Goal: Task Accomplishment & Management: Use online tool/utility

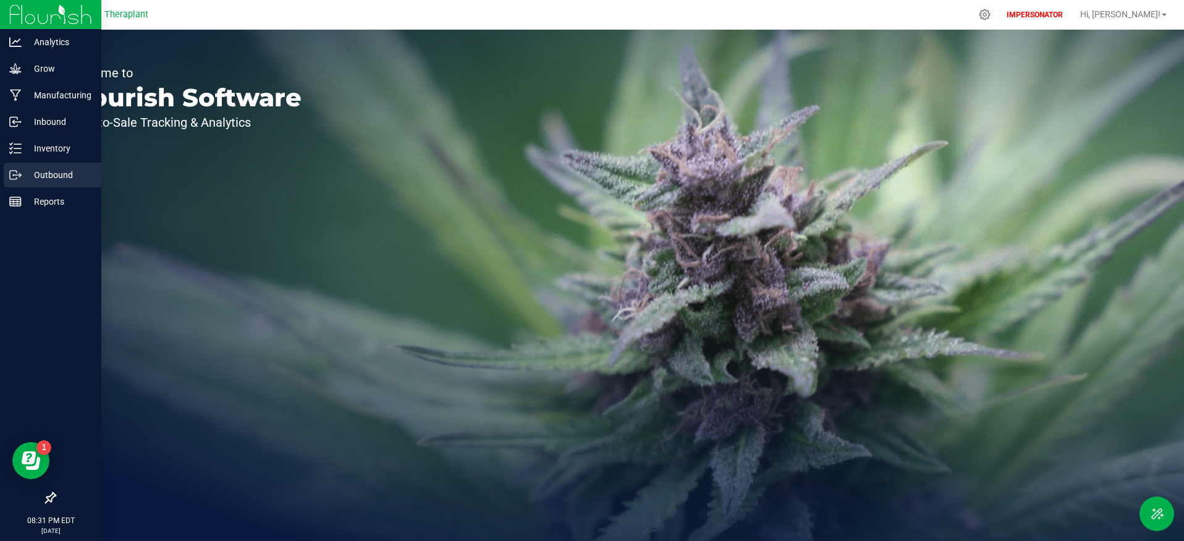
click at [32, 173] on p "Outbound" at bounding box center [59, 174] width 74 height 15
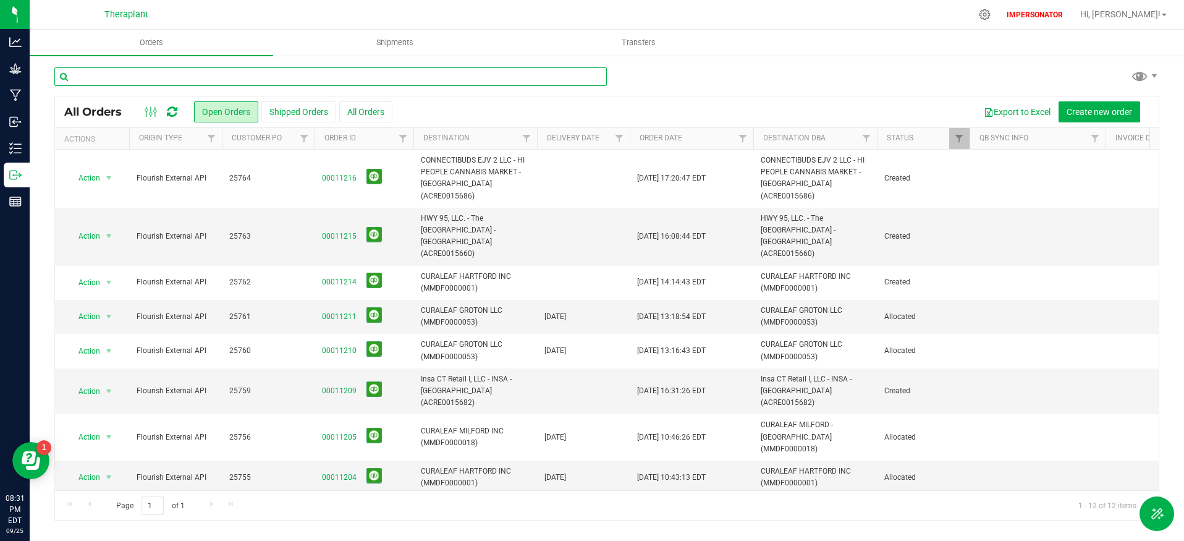
click at [242, 78] on input "text" at bounding box center [330, 76] width 552 height 19
paste input "11194"
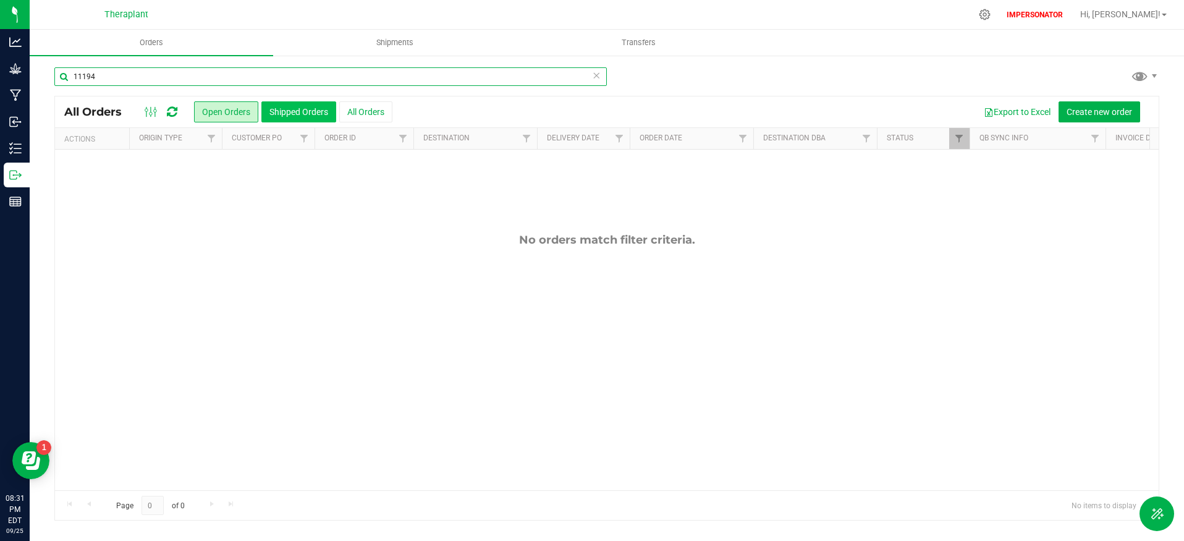
type input "11194"
click at [277, 106] on button "Shipped Orders" at bounding box center [298, 111] width 75 height 21
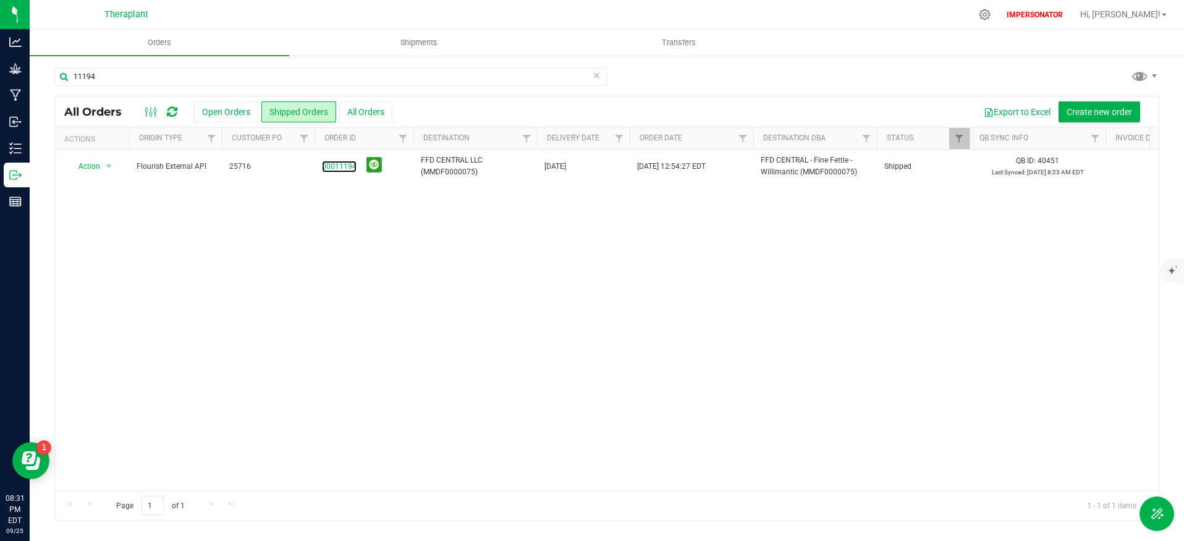
click at [335, 167] on link "00011194" at bounding box center [339, 167] width 35 height 12
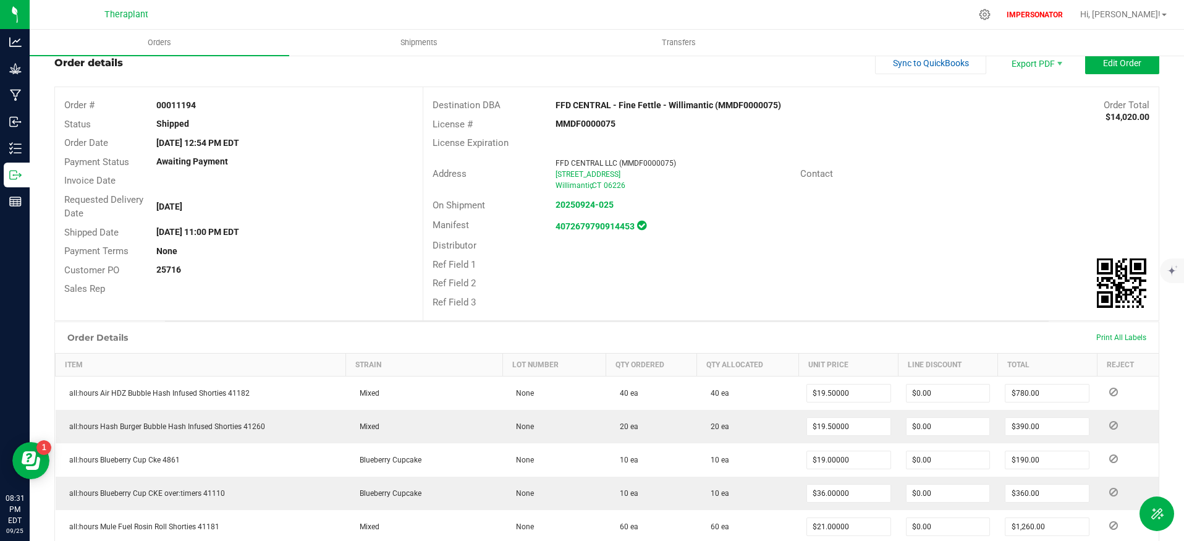
scroll to position [46, 0]
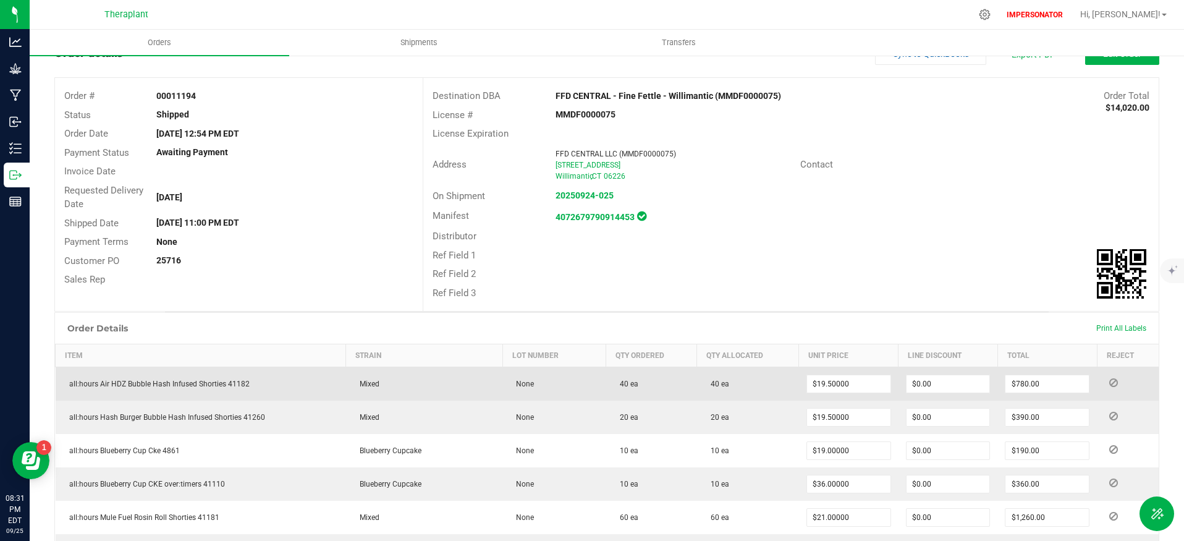
click at [223, 382] on span "all:hours Air HDZ Bubble Hash Infused Shorties 41182" at bounding box center [156, 383] width 187 height 9
copy span "all:hours Air HDZ Bubble Hash Infused Shorties 41182"
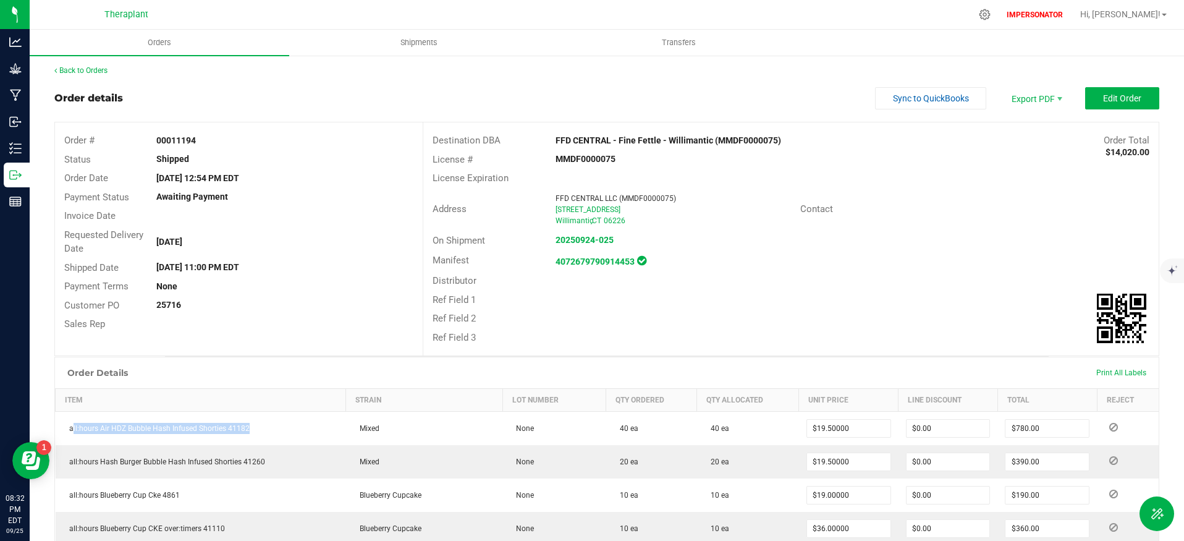
scroll to position [0, 0]
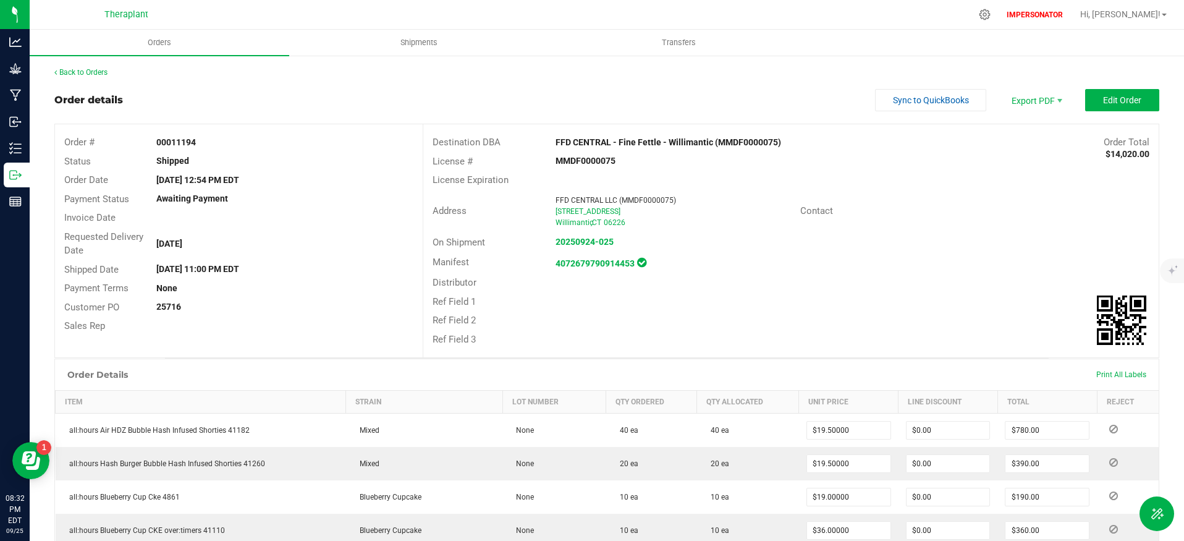
click at [173, 146] on strong "00011194" at bounding box center [176, 142] width 40 height 10
copy strong "00011194"
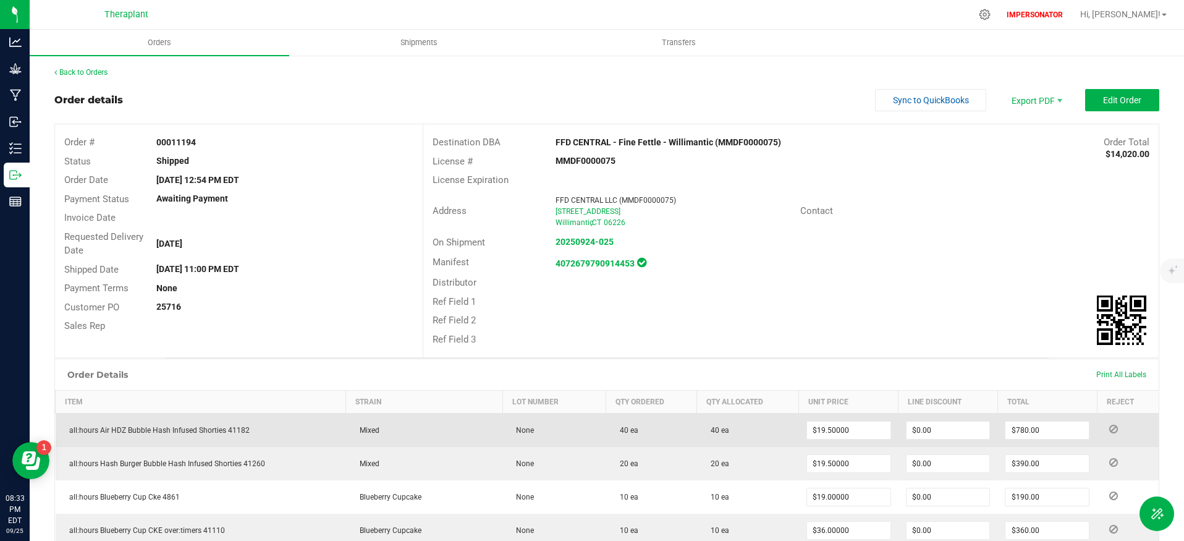
click at [1109, 426] on icon at bounding box center [1113, 428] width 9 height 7
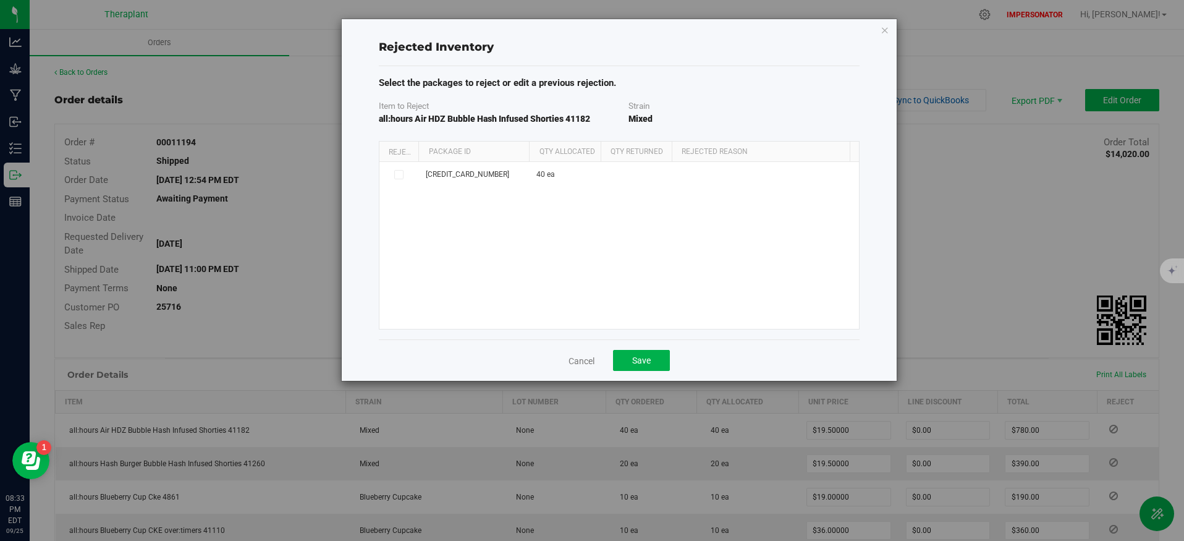
drag, startPoint x: 511, startPoint y: 150, endPoint x: 534, endPoint y: 151, distance: 22.9
click at [534, 151] on div "Reject Package Id Qty Allocated Qty Returned Rejected Reason" at bounding box center [614, 152] width 471 height 20
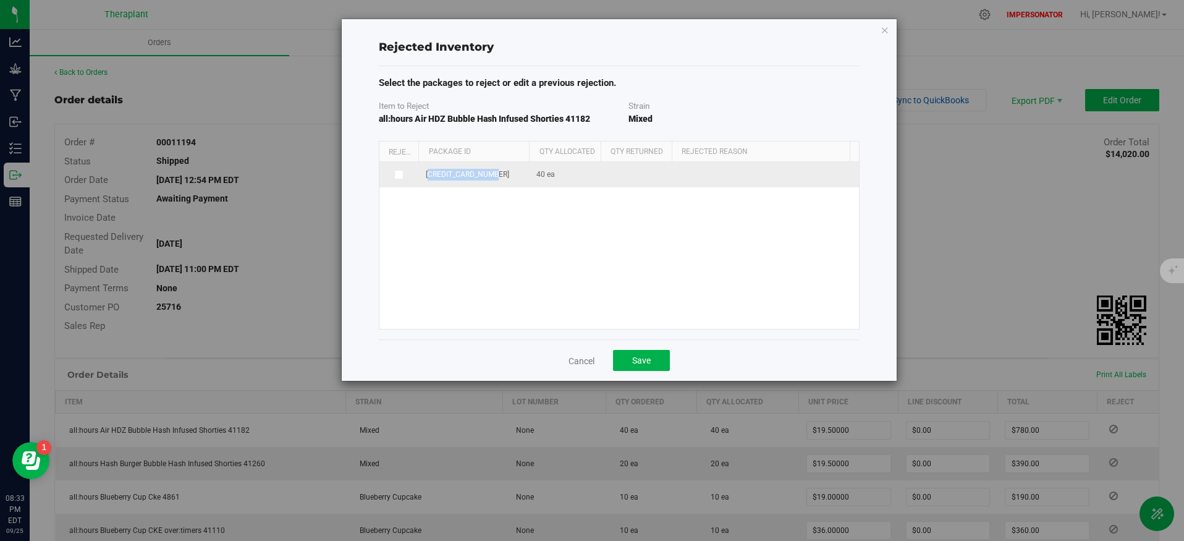
drag, startPoint x: 502, startPoint y: 170, endPoint x: 424, endPoint y: 173, distance: 77.9
click at [424, 173] on td "3675552775755521" at bounding box center [473, 174] width 111 height 25
copy span "3675552775755521"
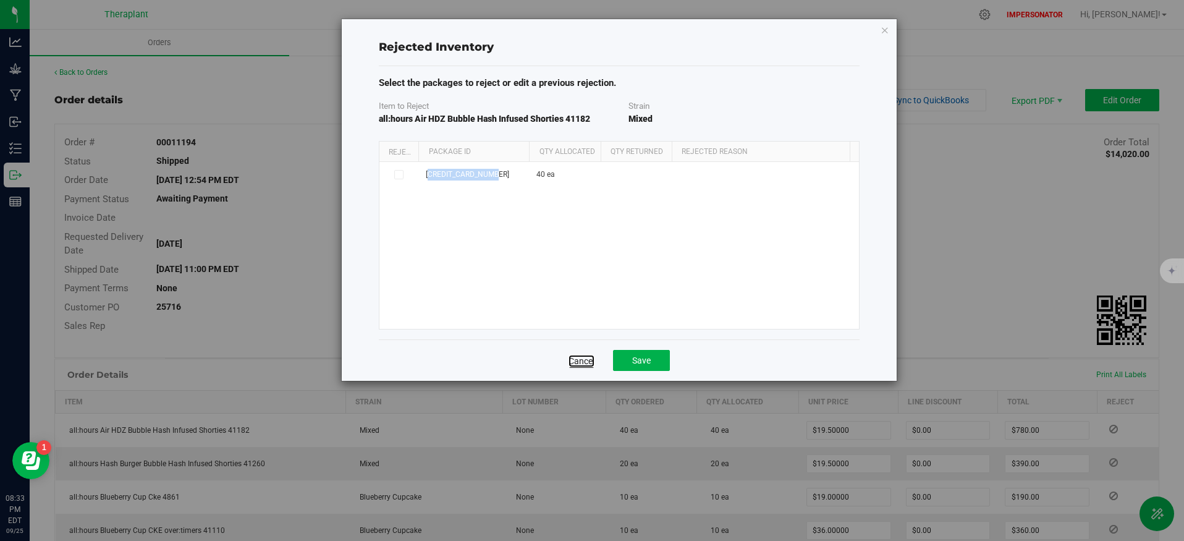
click at [590, 356] on link "Cancel" at bounding box center [582, 361] width 26 height 12
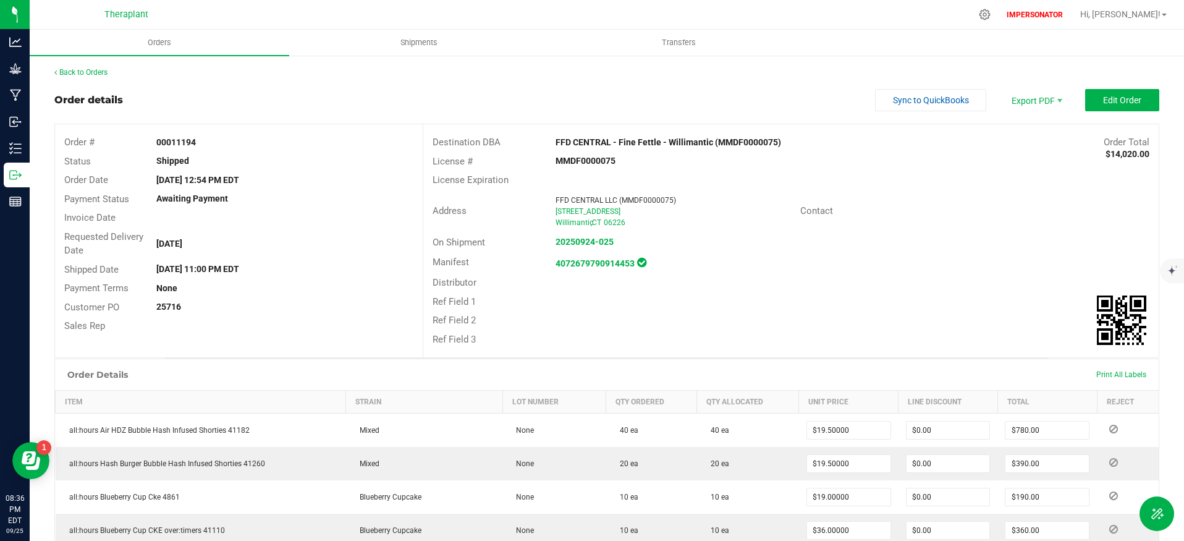
click at [808, 291] on div "Distributor" at bounding box center [790, 282] width 735 height 19
click at [603, 263] on strong "4072679790914453" at bounding box center [595, 263] width 79 height 10
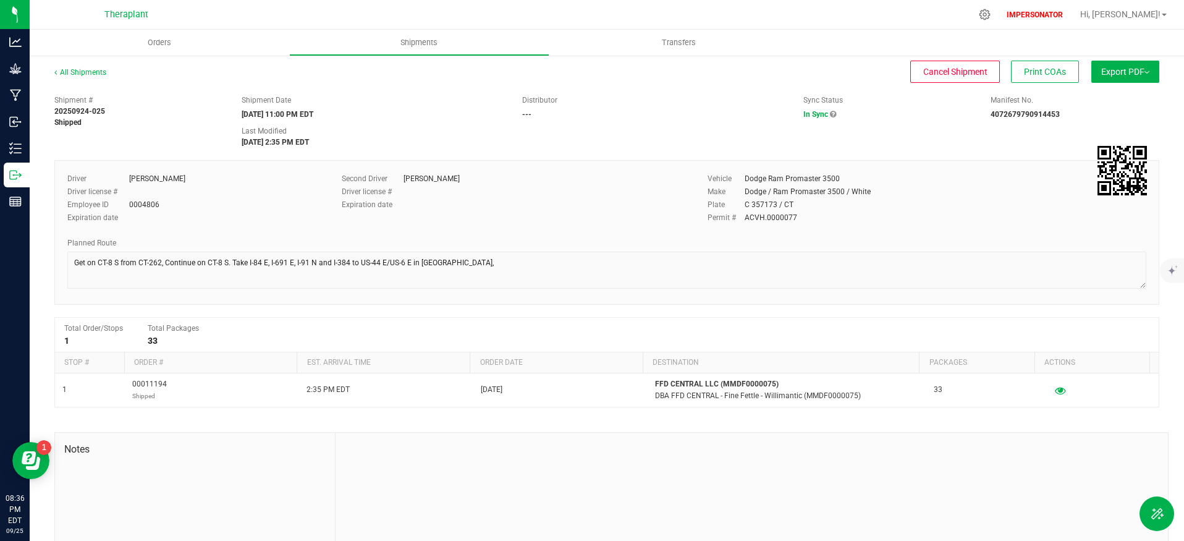
drag, startPoint x: 983, startPoint y: 113, endPoint x: 1054, endPoint y: 112, distance: 71.1
click at [1054, 112] on div "Manifest No. 4072679790914453" at bounding box center [1074, 107] width 187 height 25
copy strong "4072679790914453"
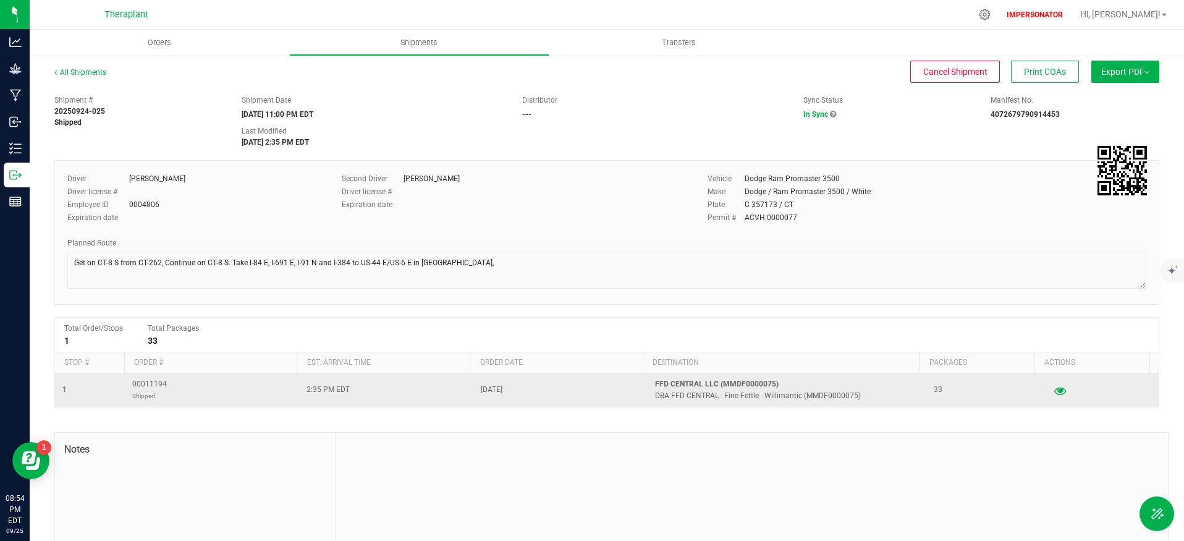
click at [1054, 390] on icon "button" at bounding box center [1060, 390] width 12 height 9
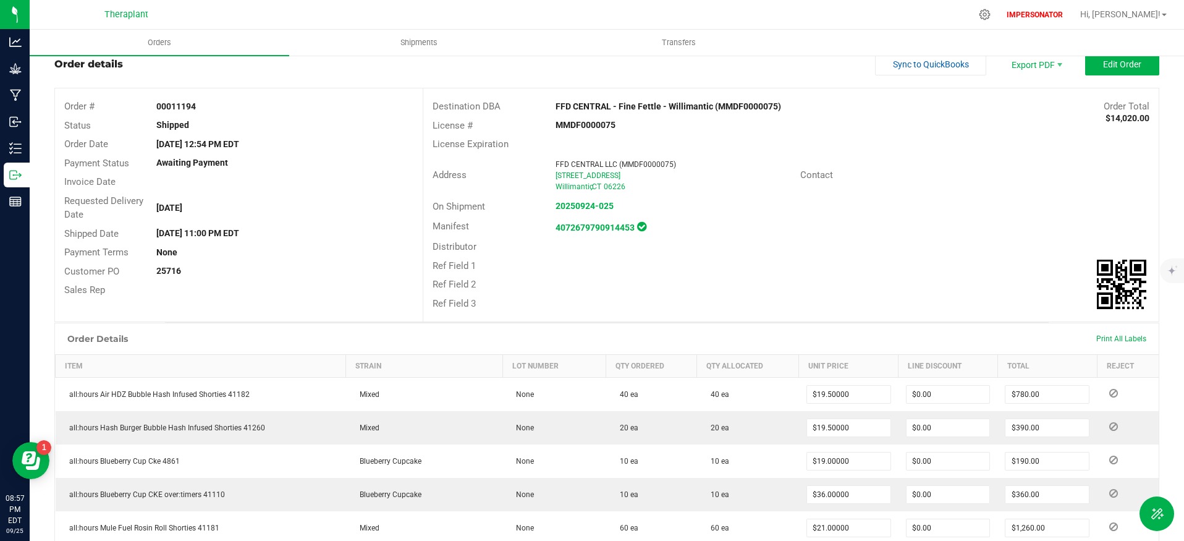
scroll to position [63, 0]
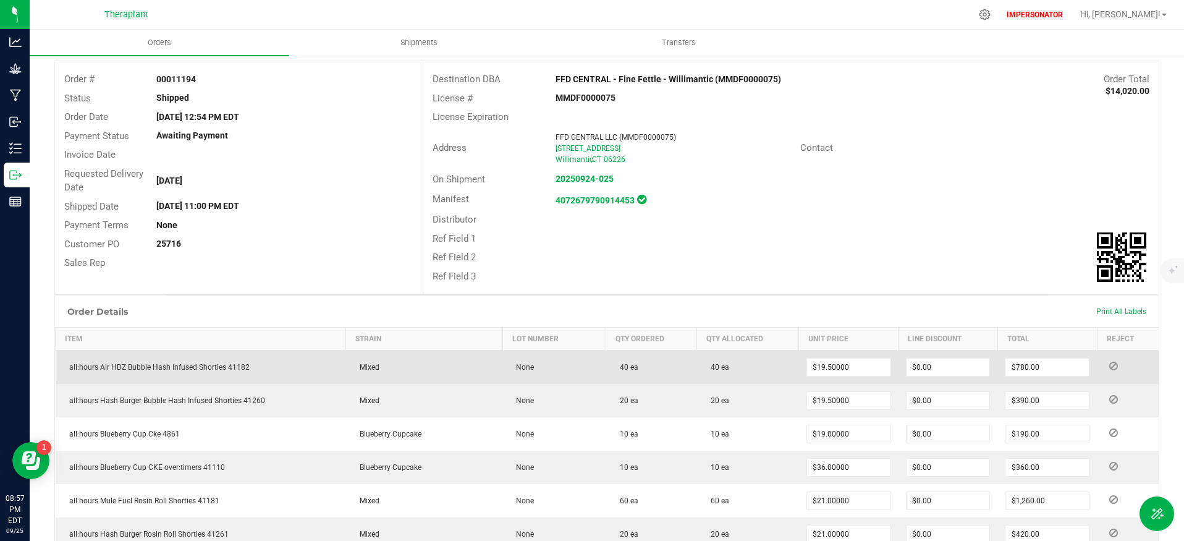
click at [1109, 366] on icon at bounding box center [1113, 365] width 9 height 7
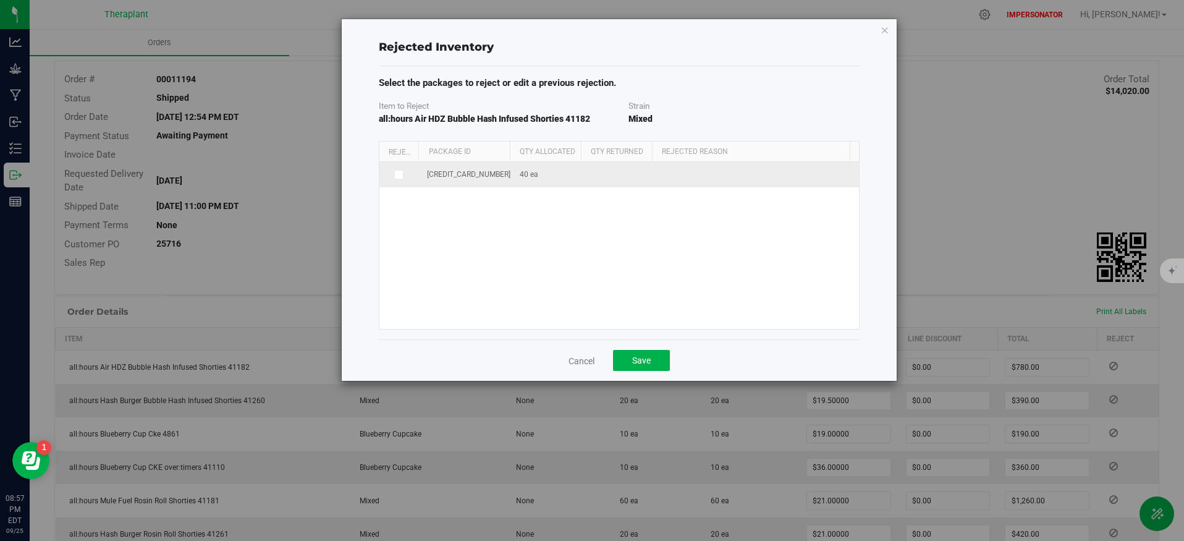
click at [400, 174] on icon at bounding box center [398, 174] width 6 height 0
click at [0, 0] on input "checkbox" at bounding box center [0, 0] width 0 height 0
click at [625, 177] on span "40 ea 40" at bounding box center [620, 176] width 57 height 19
click at [625, 177] on input "40" at bounding box center [621, 175] width 56 height 17
type input "1"
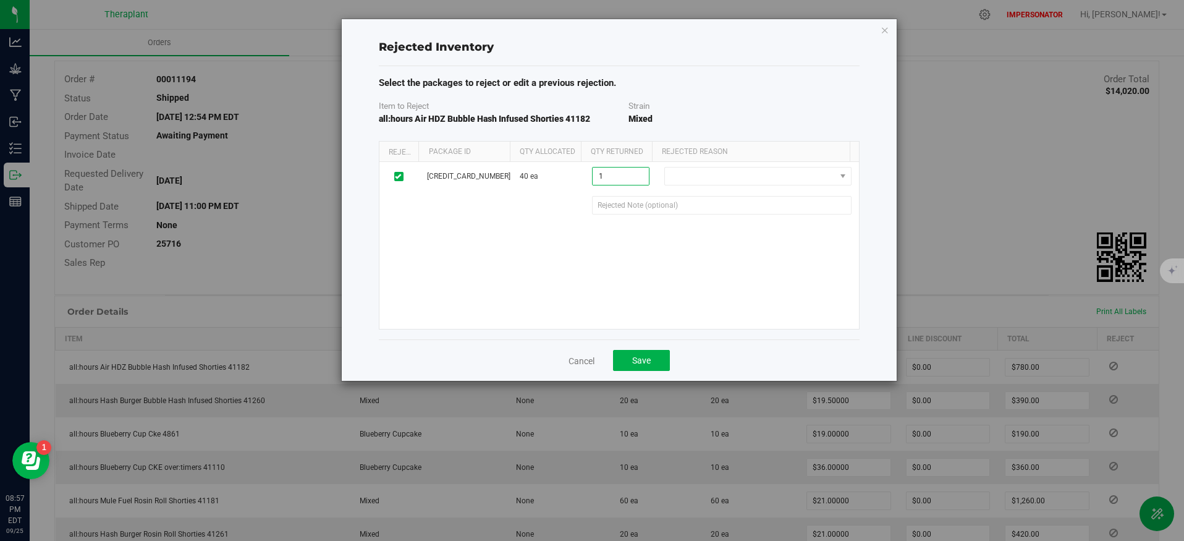
type input "1 ea"
click at [696, 294] on div "3675552775755521 40 ea 1 ea 1 Defect Wrong Item Wrong Quantity" at bounding box center [619, 245] width 480 height 167
click at [721, 171] on span at bounding box center [750, 175] width 170 height 17
click at [729, 234] on li "Wrong Quantity" at bounding box center [751, 234] width 182 height 19
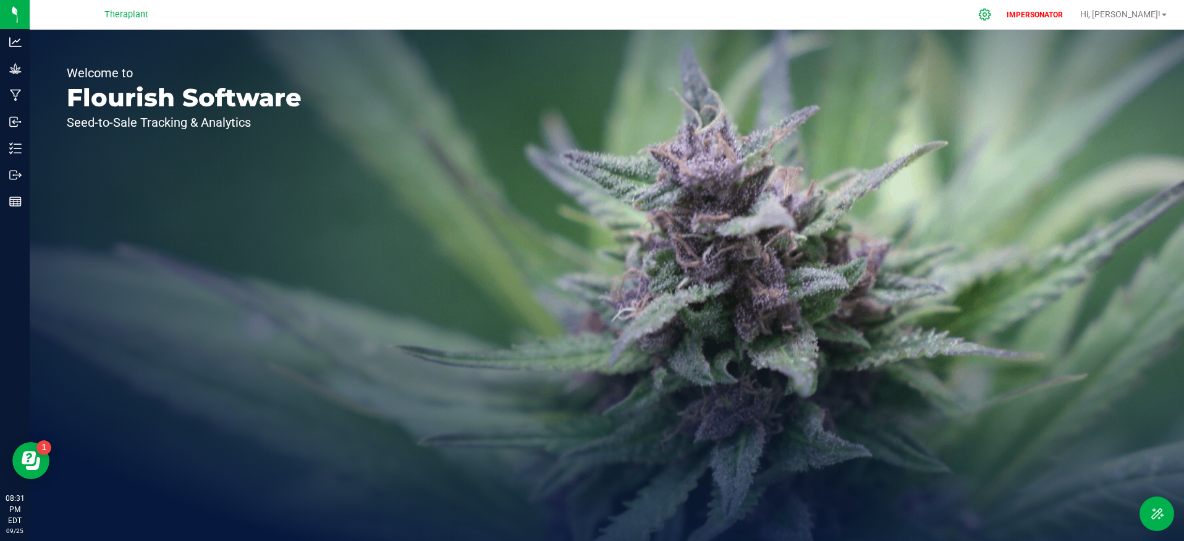
click at [991, 11] on icon at bounding box center [984, 14] width 13 height 13
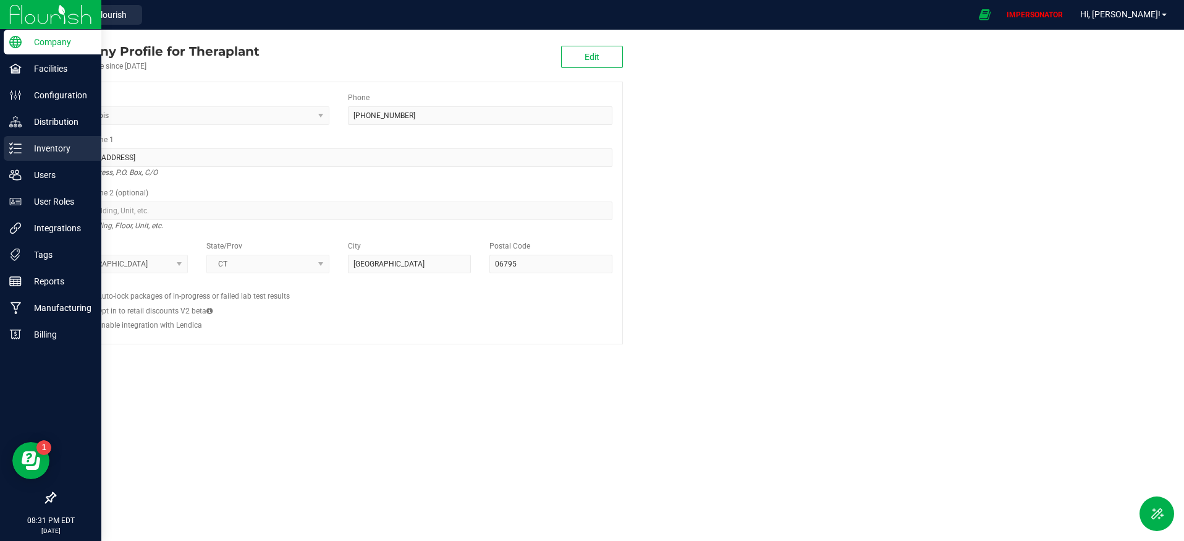
click at [13, 151] on icon at bounding box center [15, 148] width 12 height 12
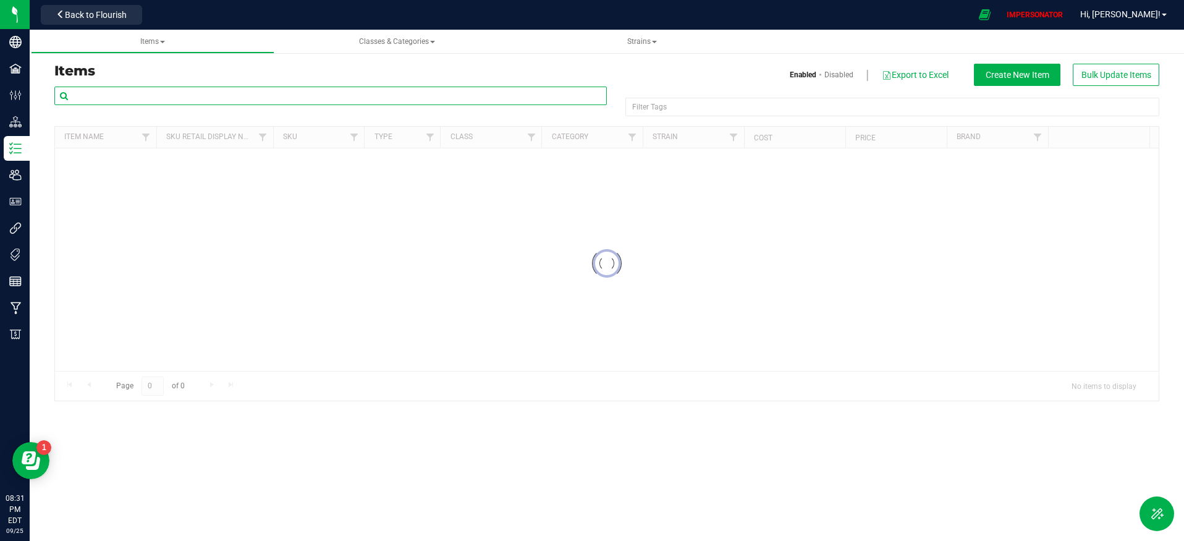
click at [171, 98] on input "text" at bounding box center [330, 96] width 552 height 19
paste input "all:hours Air HDZ Bubble Hash Infused Shorties 41182"
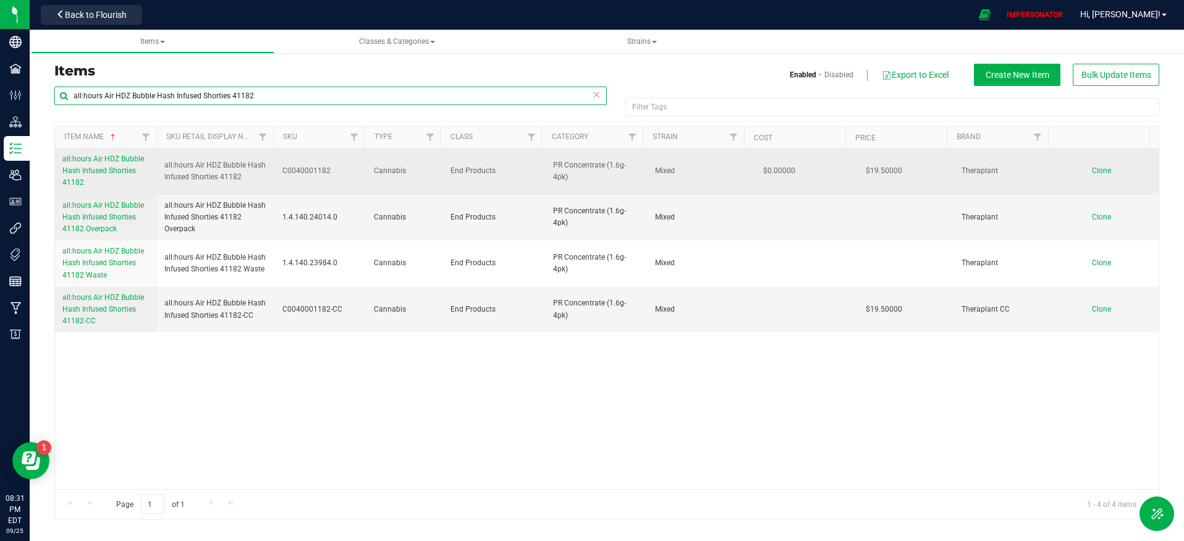
type input "all:hours Air HDZ Bubble Hash Infused Shorties 41182"
click at [80, 167] on span "all:hours Air HDZ Bubble Hash Infused Shorties 41182" at bounding box center [103, 171] width 82 height 32
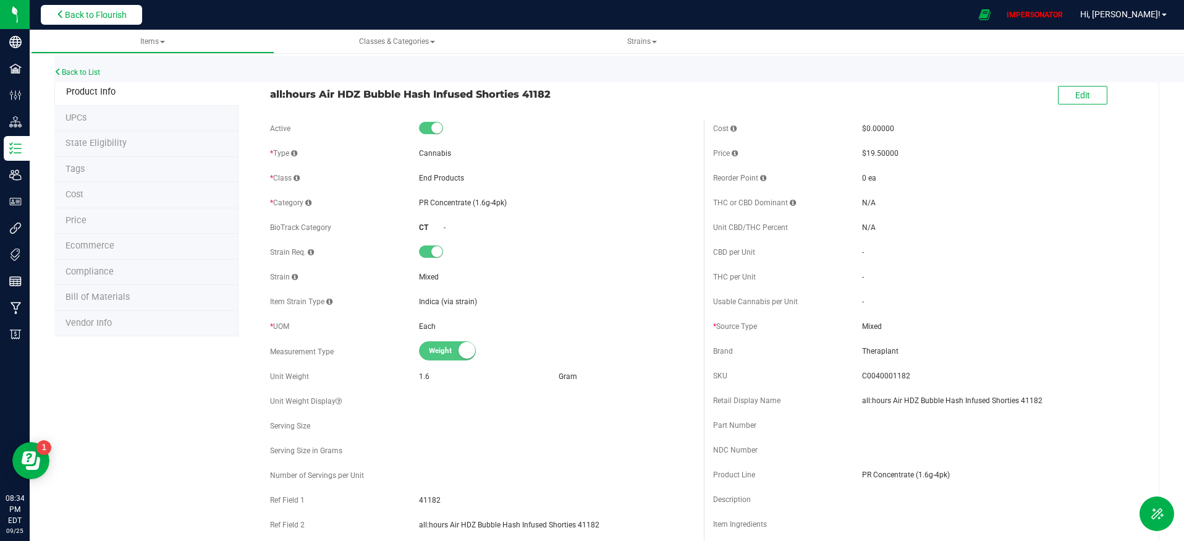
click at [96, 19] on span "Back to Flourish" at bounding box center [96, 15] width 62 height 10
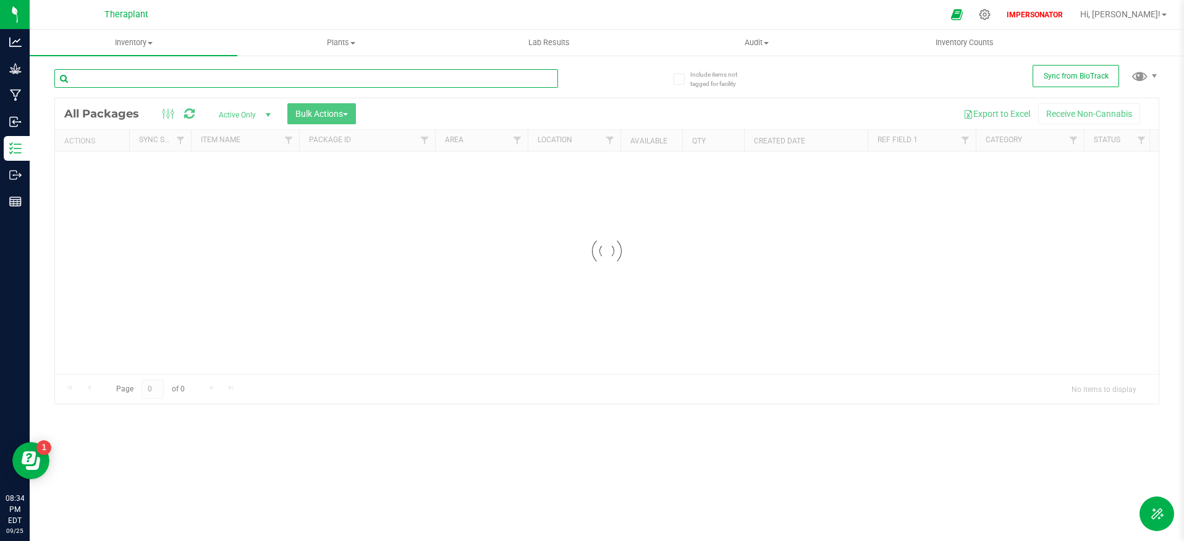
click at [208, 79] on input "text" at bounding box center [306, 78] width 504 height 19
paste input "1011371910409268"
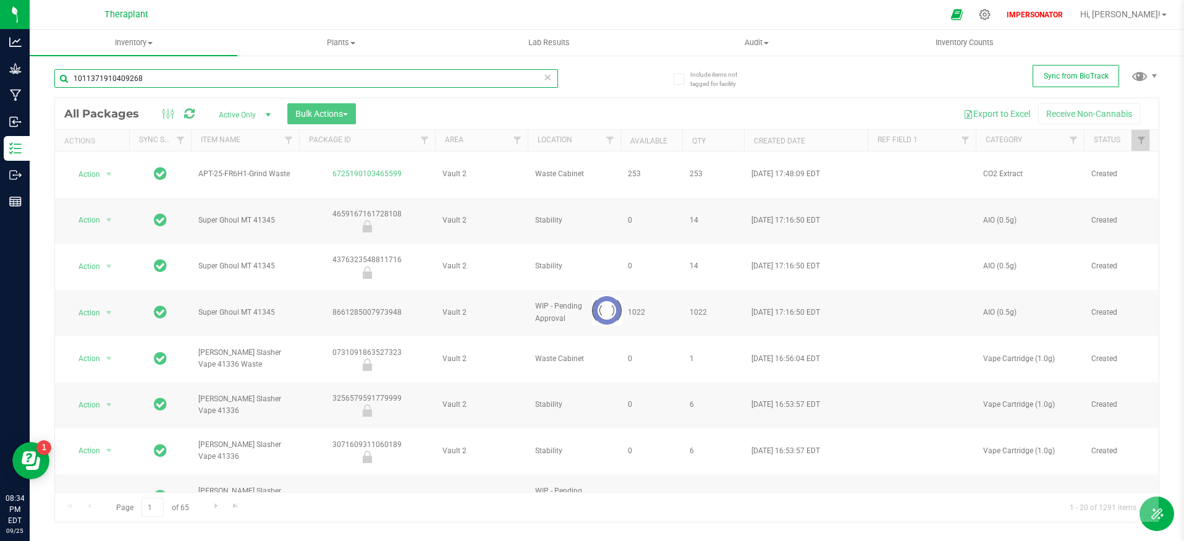
type input "1011371910409268"
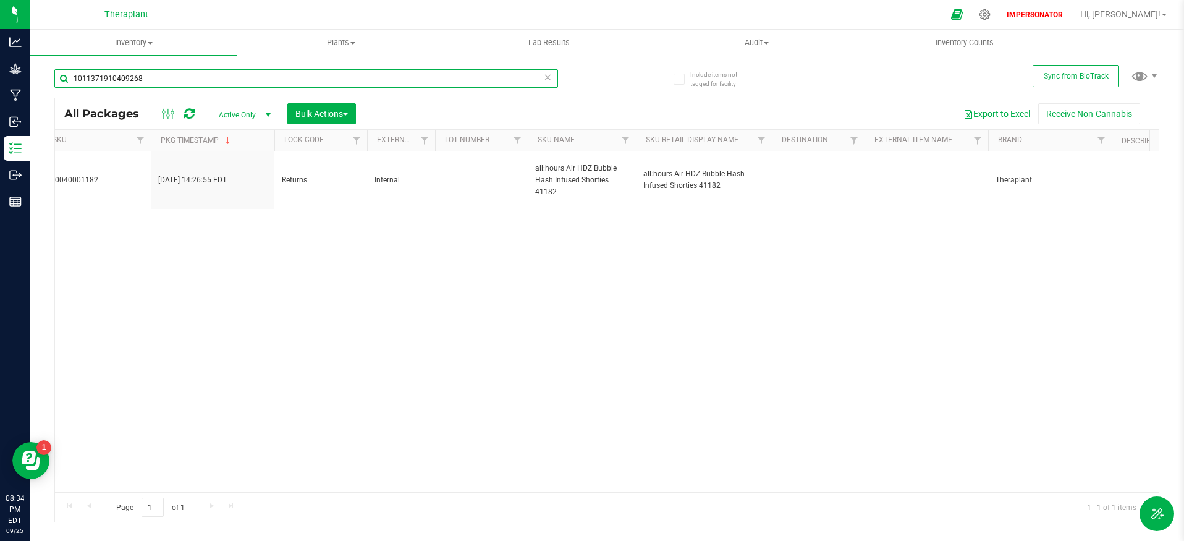
scroll to position [0, 2625]
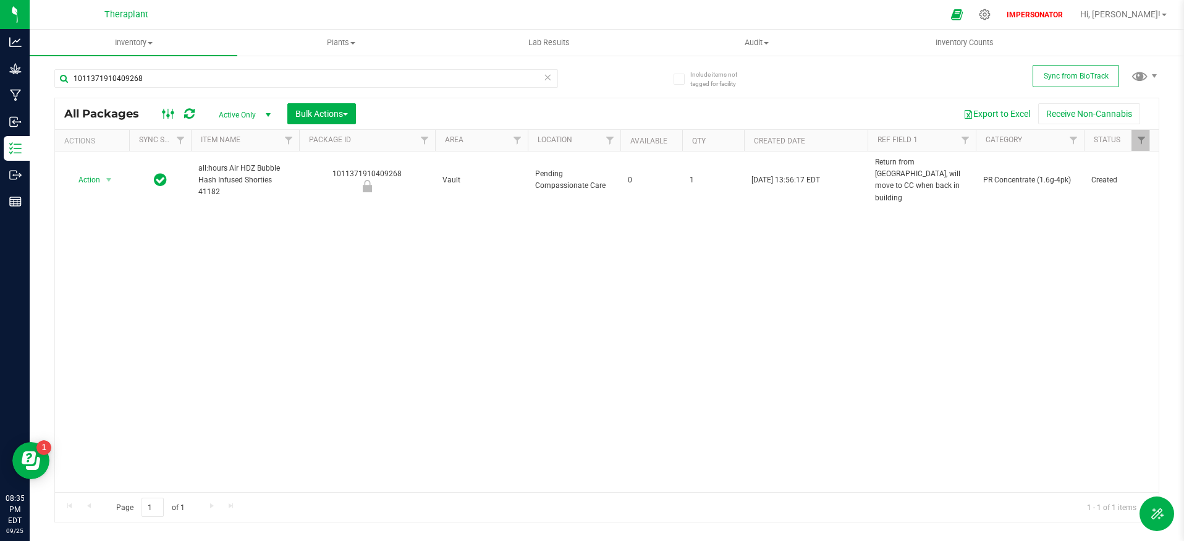
click at [164, 117] on icon at bounding box center [169, 113] width 14 height 15
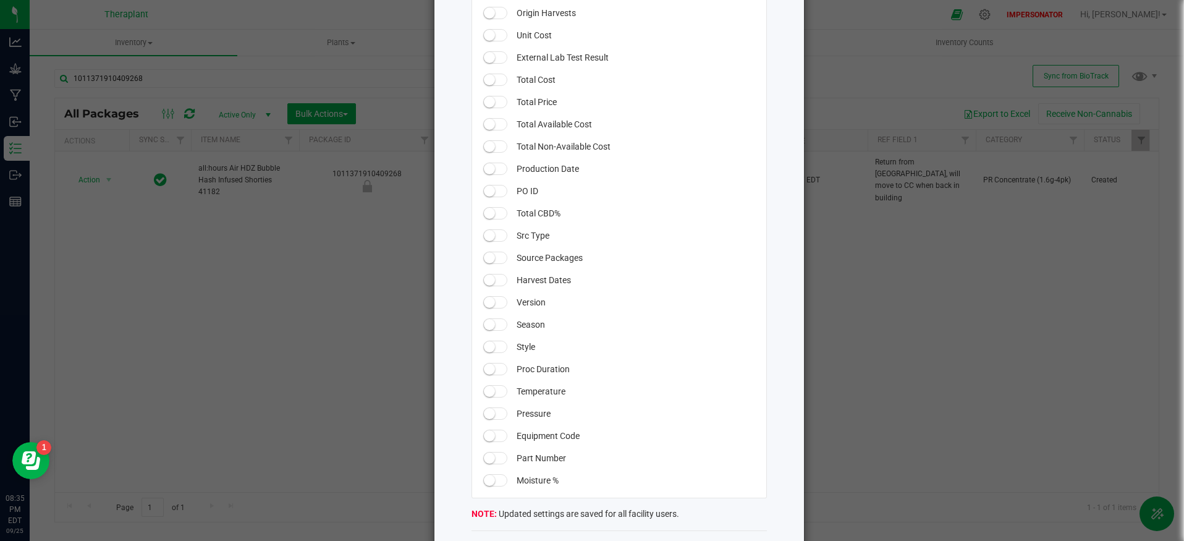
click at [489, 187] on small at bounding box center [489, 190] width 11 height 11
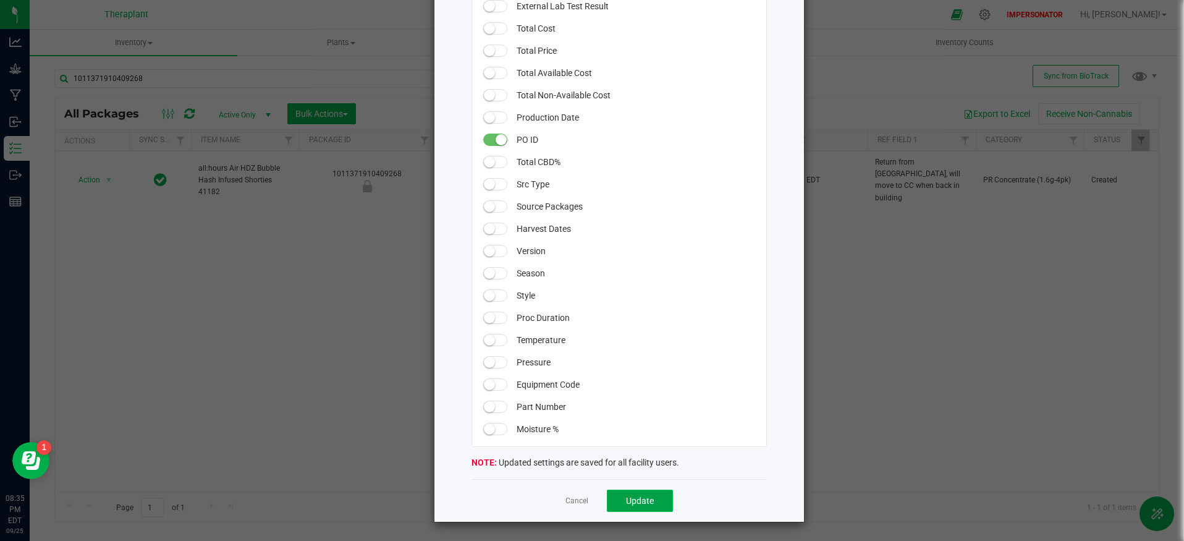
click at [640, 496] on span "Update" at bounding box center [640, 501] width 28 height 10
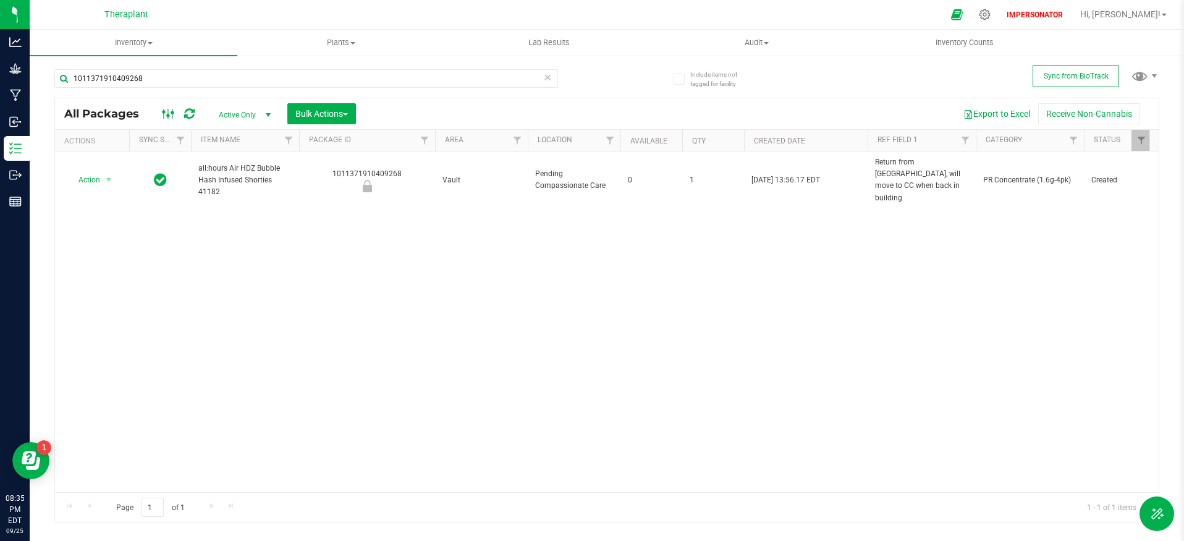
click at [169, 114] on ellipse at bounding box center [168, 115] width 3 height 3
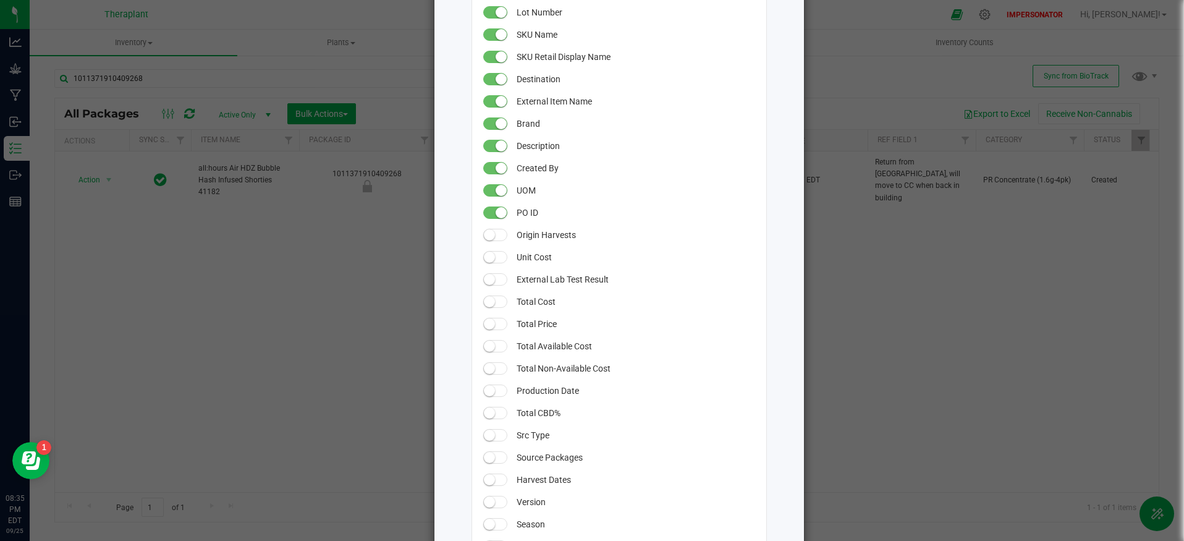
click at [496, 217] on small at bounding box center [501, 212] width 11 height 11
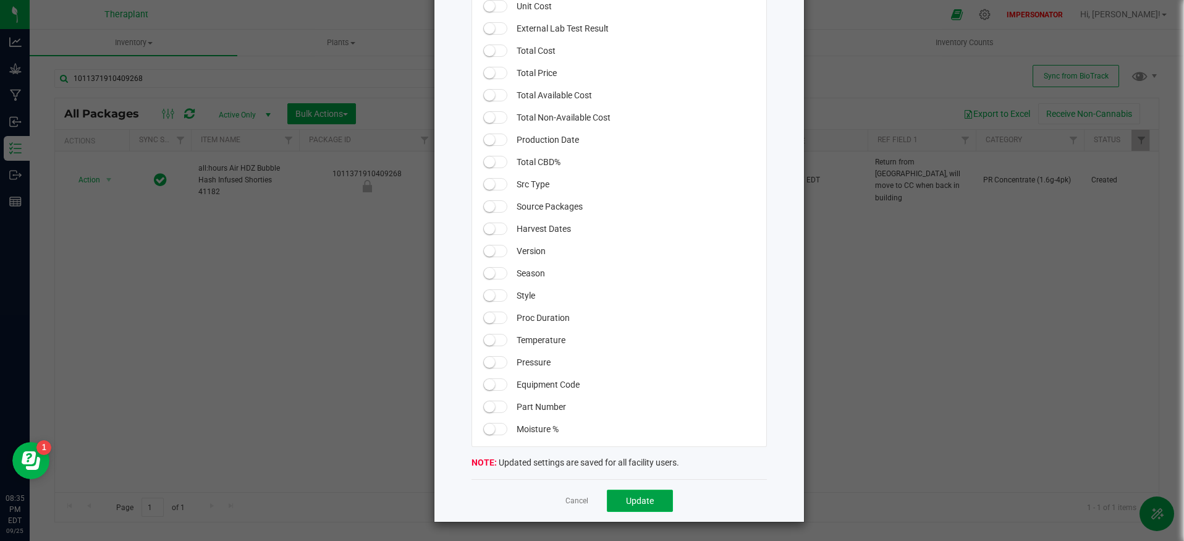
click at [640, 496] on span "Update" at bounding box center [640, 501] width 28 height 10
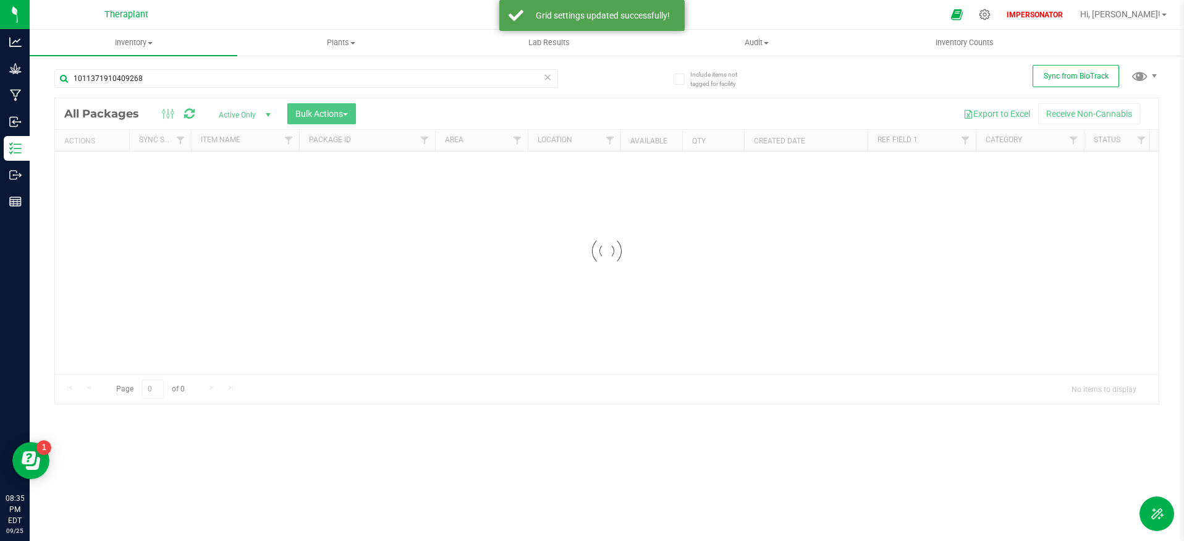
click at [318, 286] on div at bounding box center [607, 250] width 1104 height 305
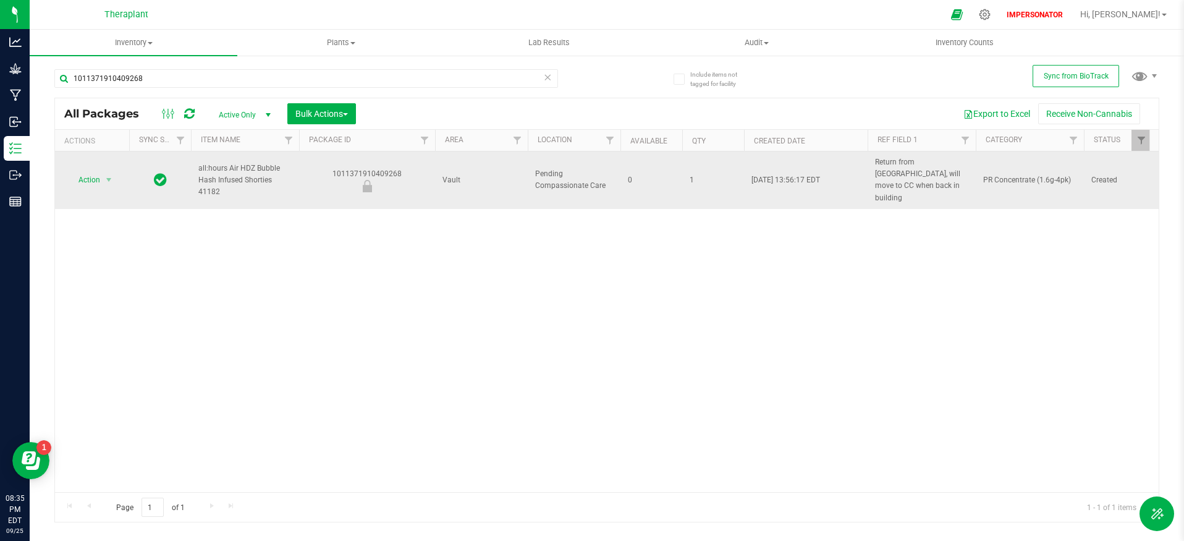
drag, startPoint x: 334, startPoint y: 167, endPoint x: 415, endPoint y: 165, distance: 81.0
click at [420, 168] on div "1011371910409268" at bounding box center [367, 180] width 140 height 24
copy div "1011371910409268"
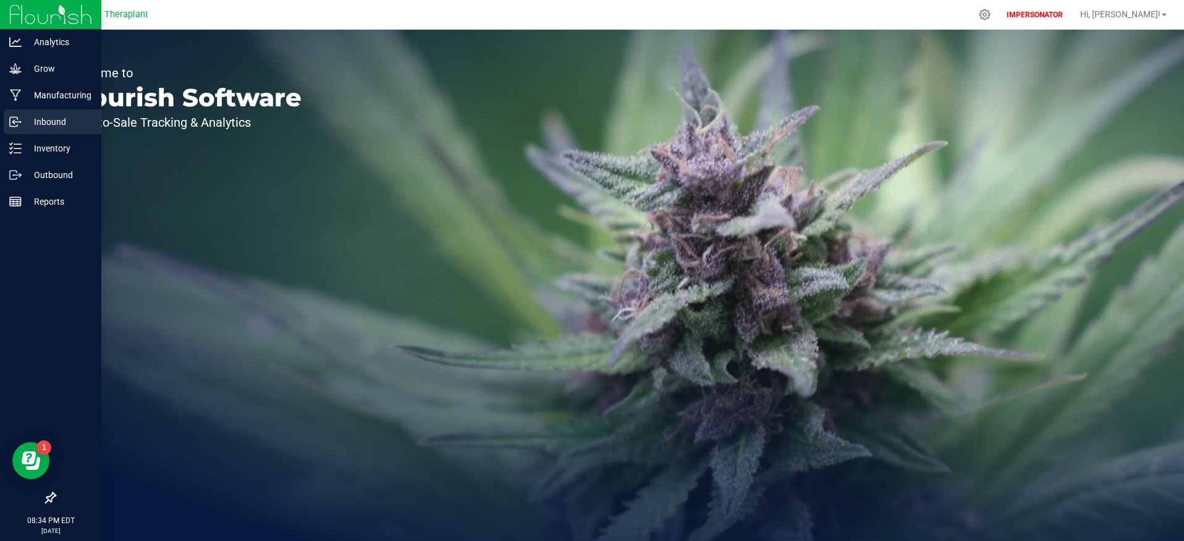
click at [28, 124] on p "Inbound" at bounding box center [59, 121] width 74 height 15
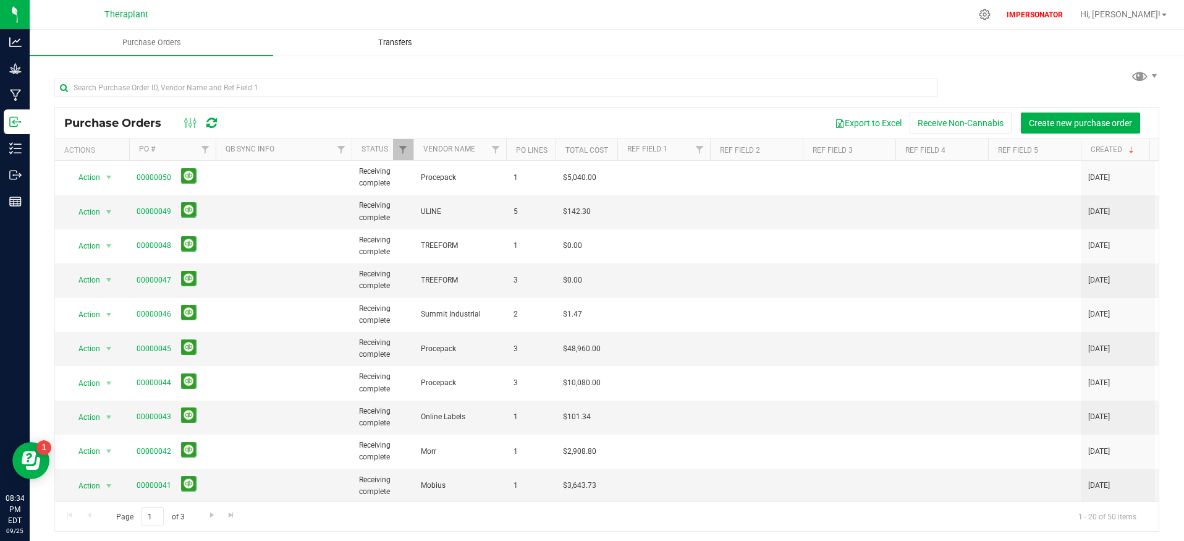
click at [408, 40] on span "Transfers" at bounding box center [395, 42] width 67 height 11
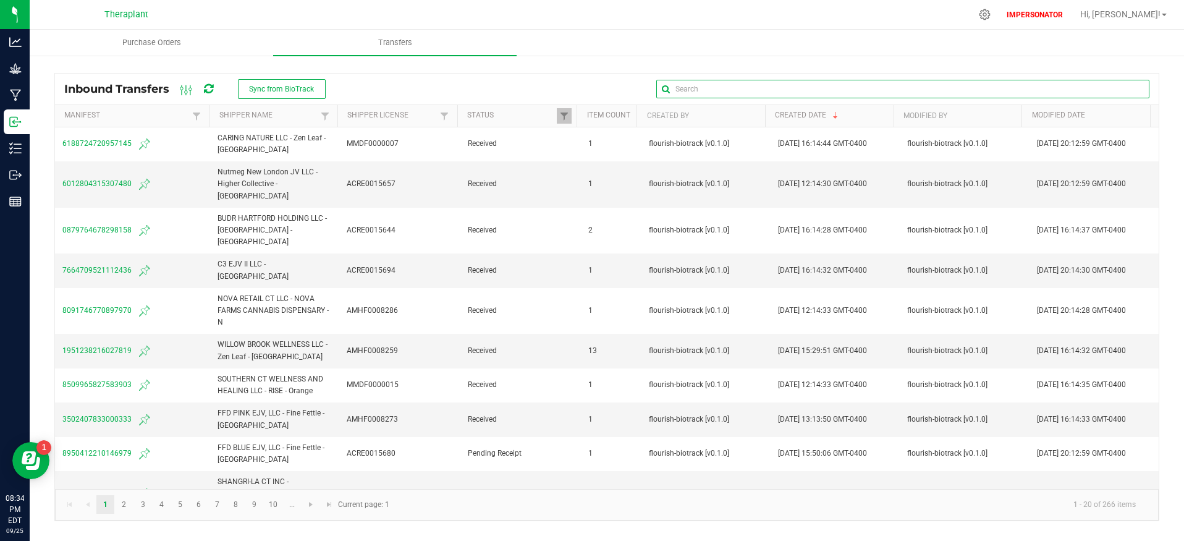
click at [1122, 85] on input "text" at bounding box center [902, 89] width 493 height 19
paste input "1011371910409268"
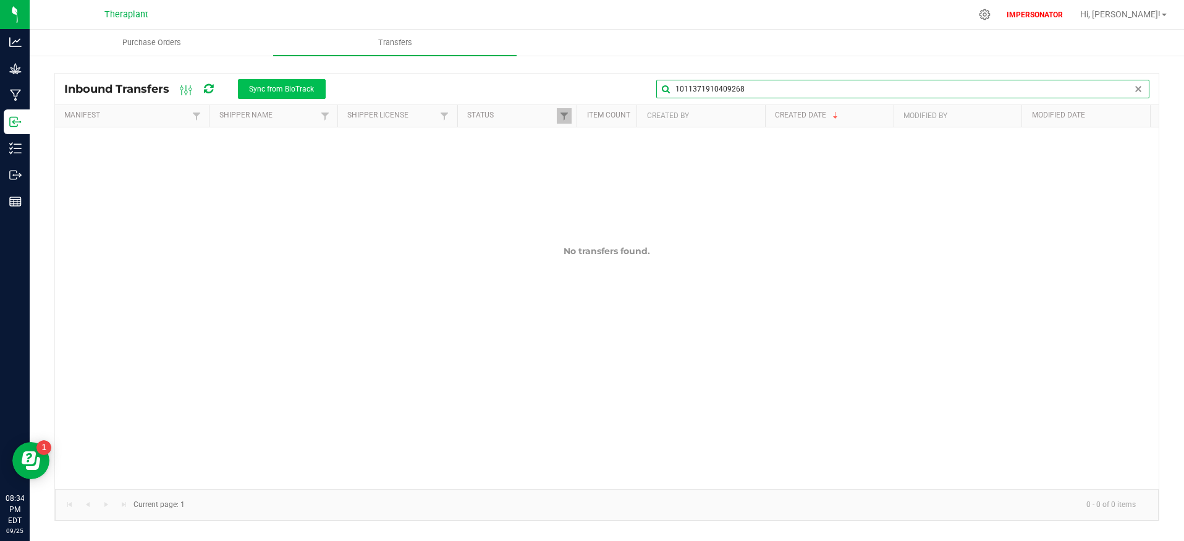
type input "1011371910409268"
click at [295, 91] on span "Sync from BioTrack" at bounding box center [281, 89] width 65 height 9
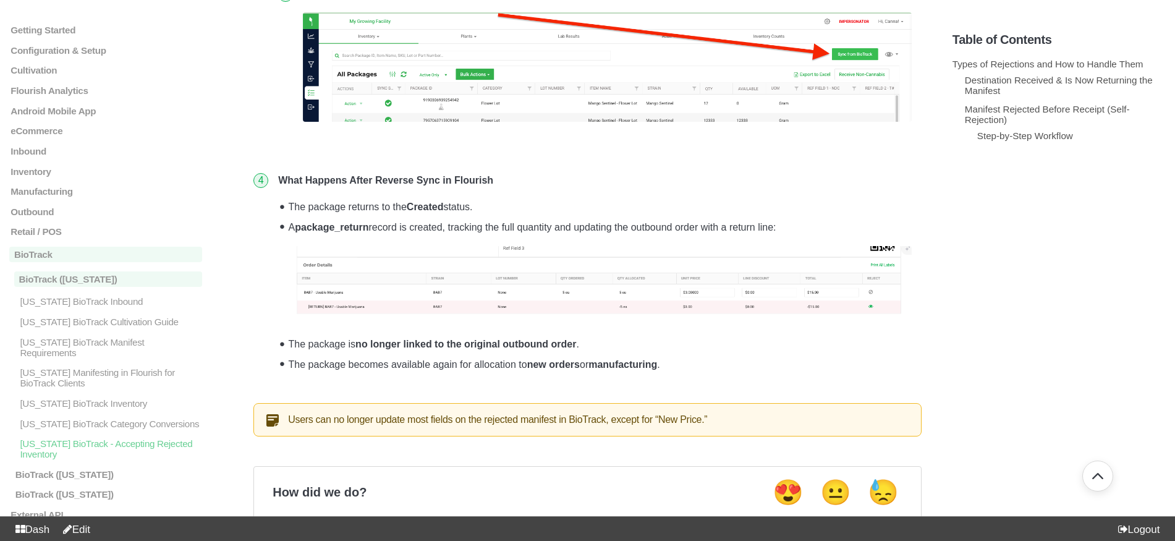
scroll to position [1238, 0]
